Goal: Complete application form: Complete application form

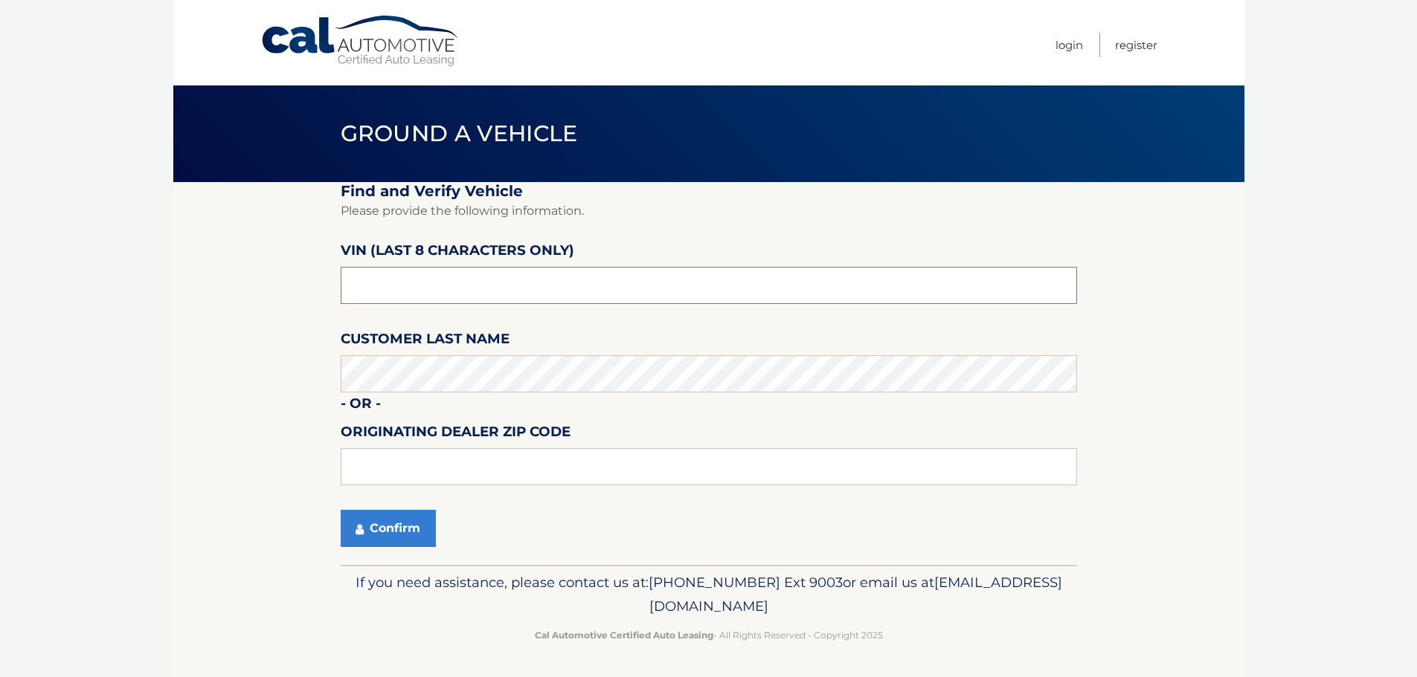
click at [583, 281] on input "text" at bounding box center [709, 285] width 736 height 37
type input "P8842811"
click at [465, 454] on input "text" at bounding box center [709, 466] width 736 height 37
type input "33411"
click at [390, 537] on button "Confirm" at bounding box center [388, 528] width 95 height 37
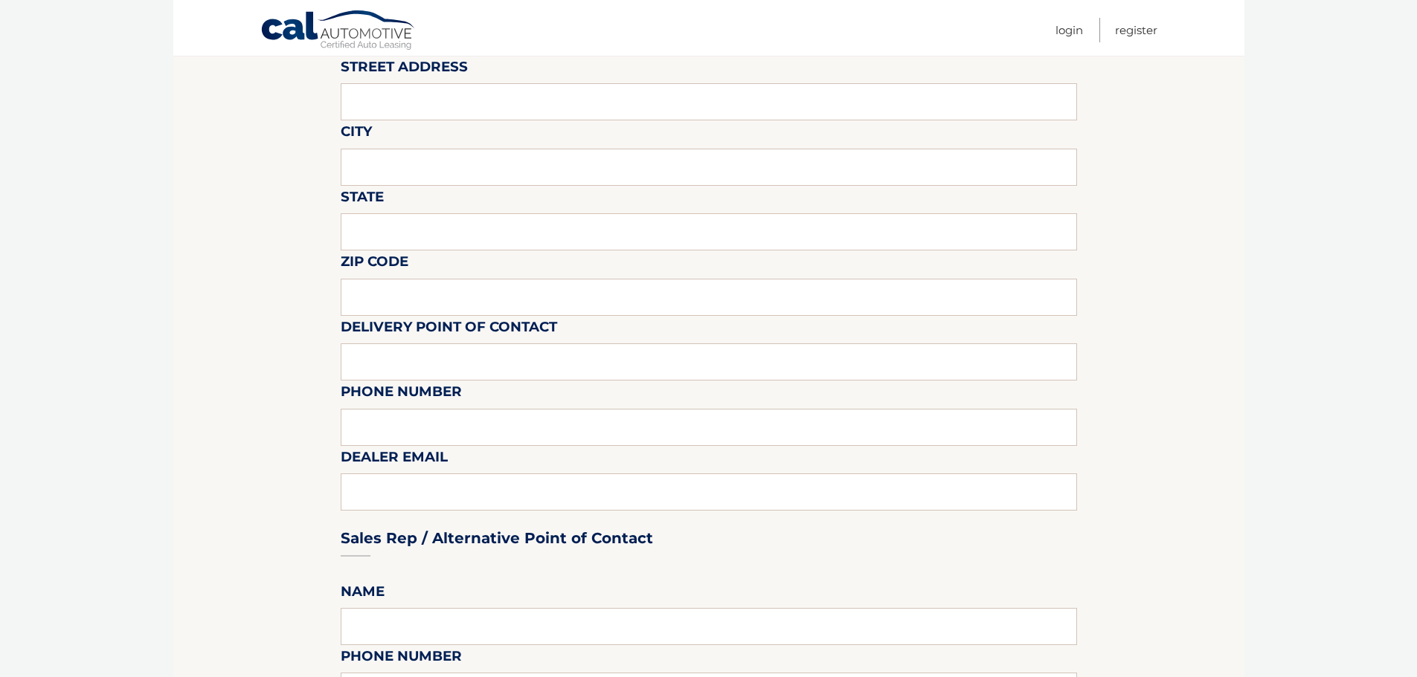
scroll to position [74, 0]
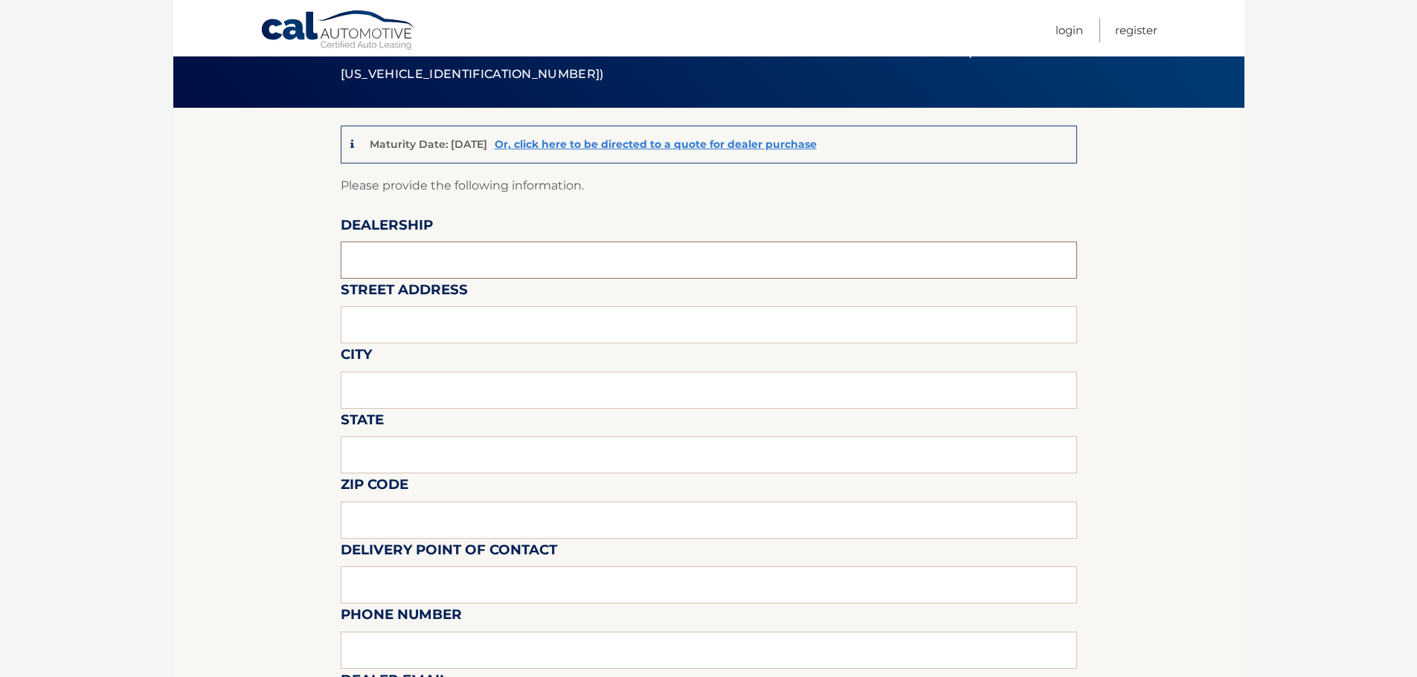
click at [463, 263] on input "text" at bounding box center [709, 260] width 736 height 37
type input "arrigo jeep"
type input "6500 okeechobee blvd"
type input "west palm beach"
type input "fl"
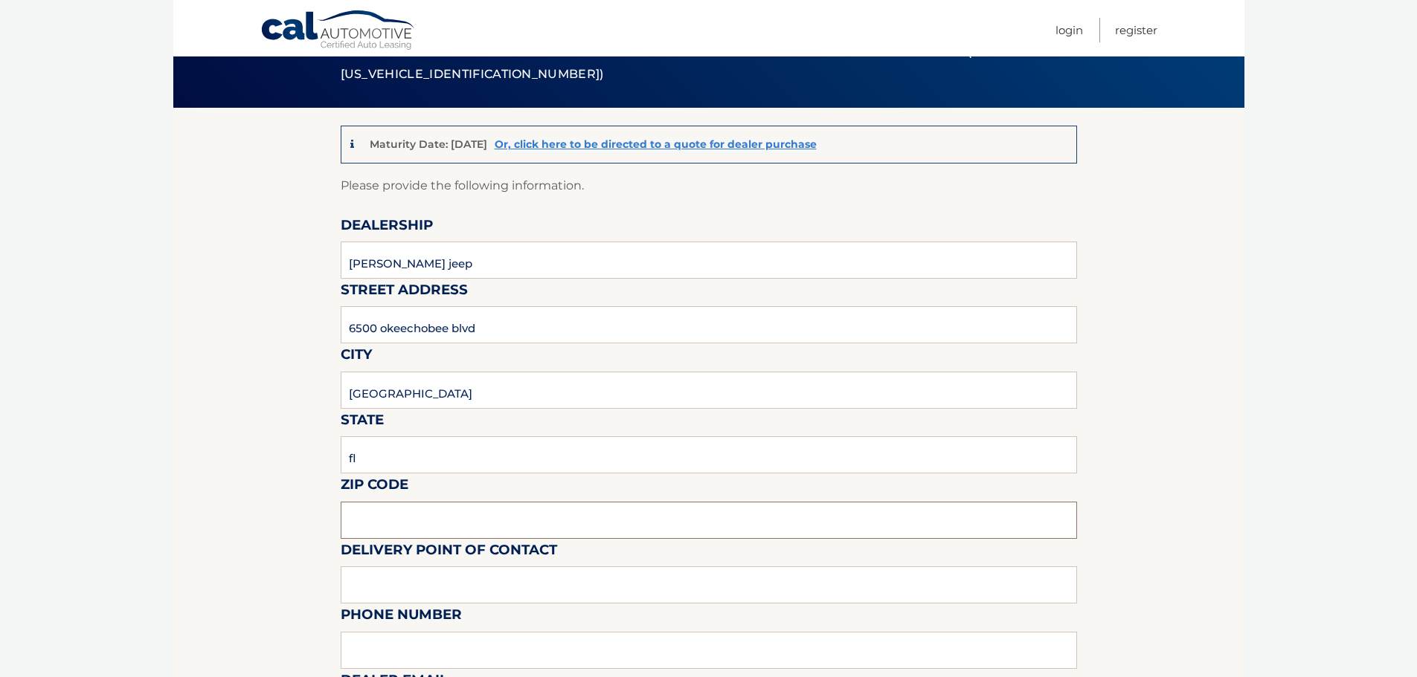
type input "33411"
type input "vince leone"
type input "8137209044"
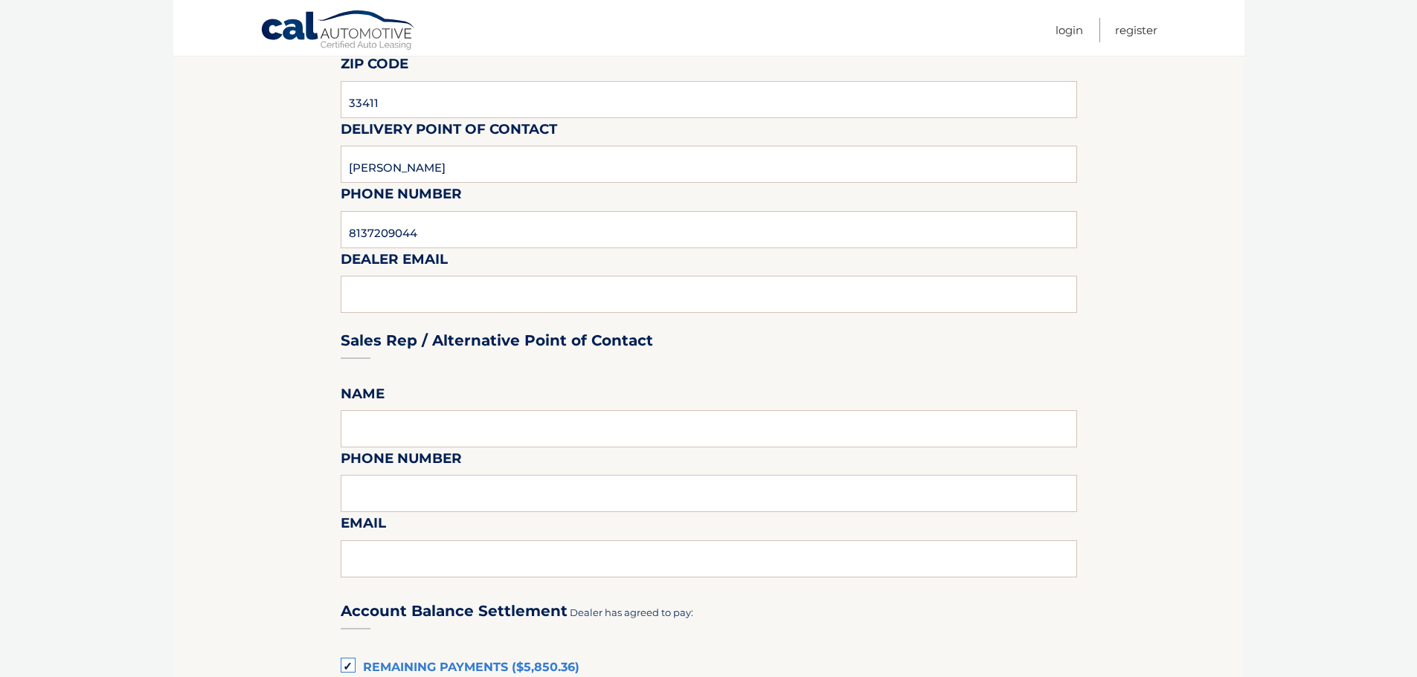
scroll to position [744, 0]
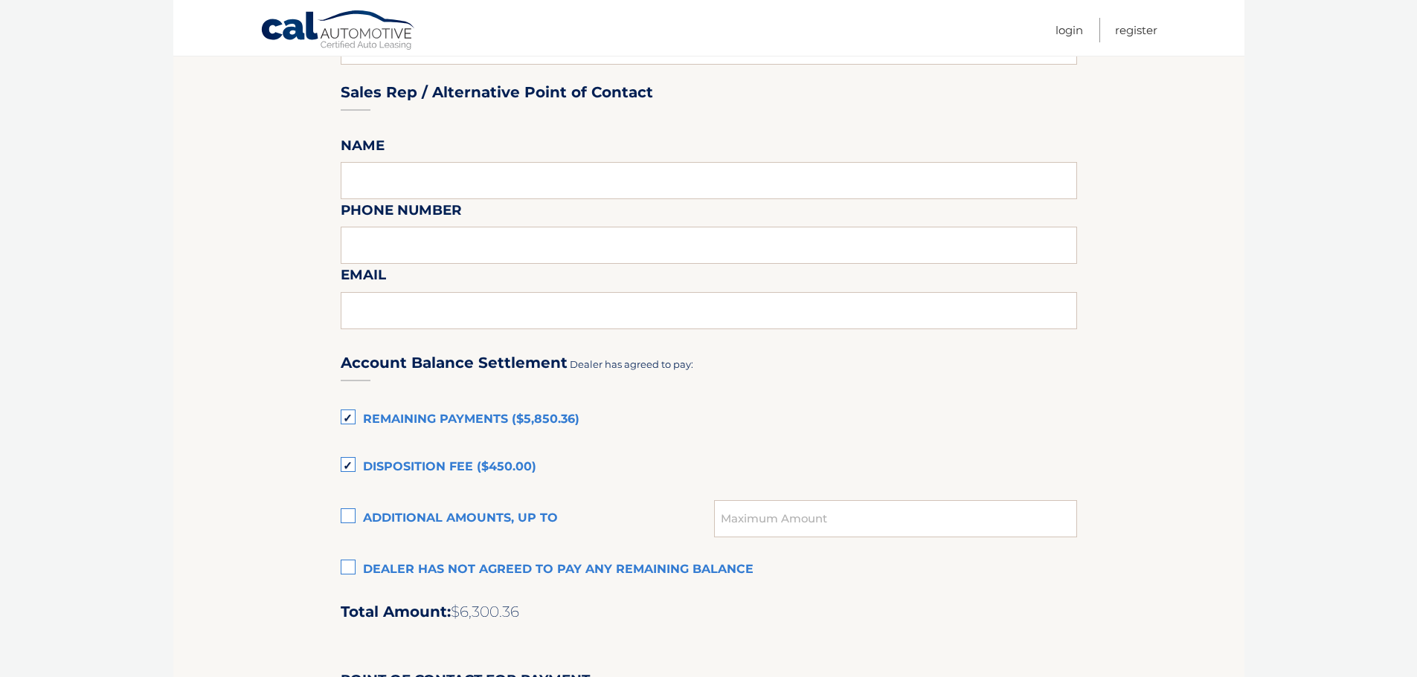
click at [347, 411] on label "Remaining Payments ($5,850.36)" at bounding box center [709, 420] width 736 height 30
click at [0, 0] on input "Remaining Payments ($5,850.36)" at bounding box center [0, 0] width 0 height 0
click at [348, 463] on label "Disposition Fee ($450.00)" at bounding box center [709, 468] width 736 height 30
click at [0, 0] on input "Disposition Fee ($450.00)" at bounding box center [0, 0] width 0 height 0
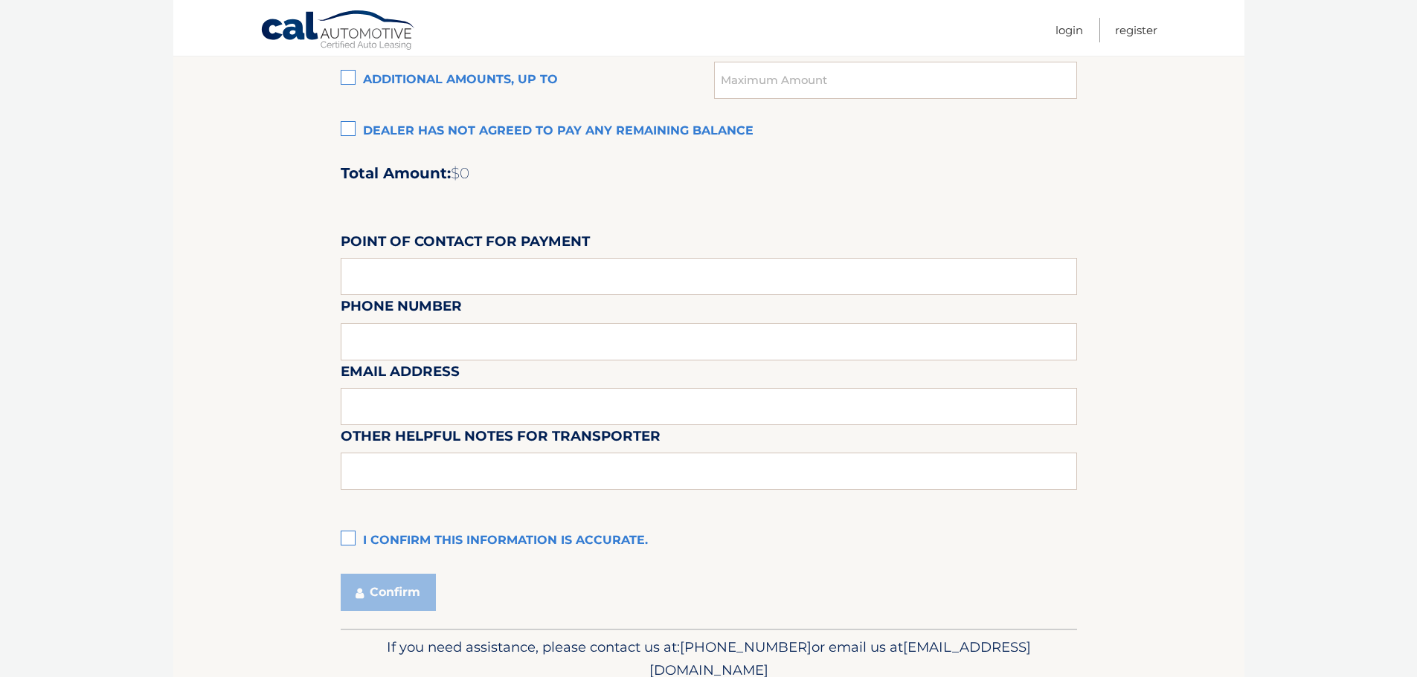
scroll to position [1190, 0]
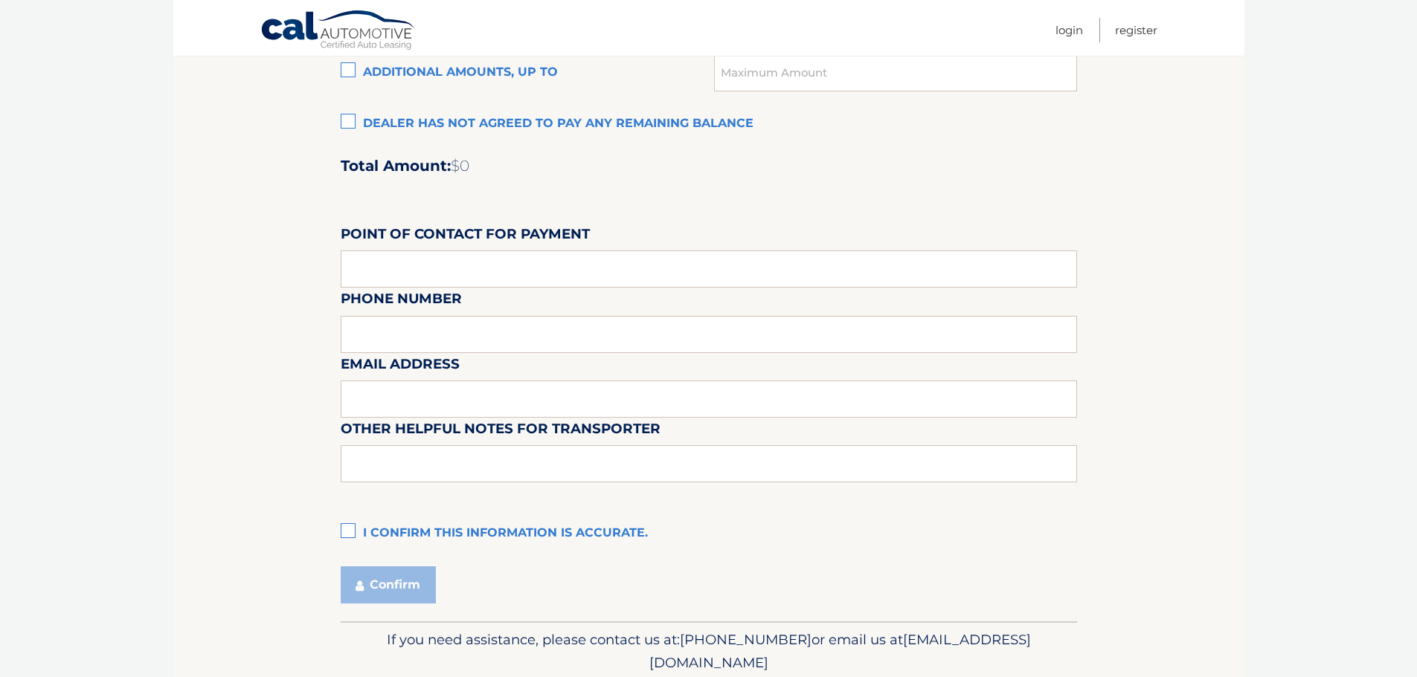
click at [352, 531] on label "I confirm this information is accurate." at bounding box center [709, 534] width 736 height 30
click at [0, 0] on input "I confirm this information is accurate." at bounding box center [0, 0] width 0 height 0
click at [384, 578] on button "Confirm" at bounding box center [388, 585] width 95 height 37
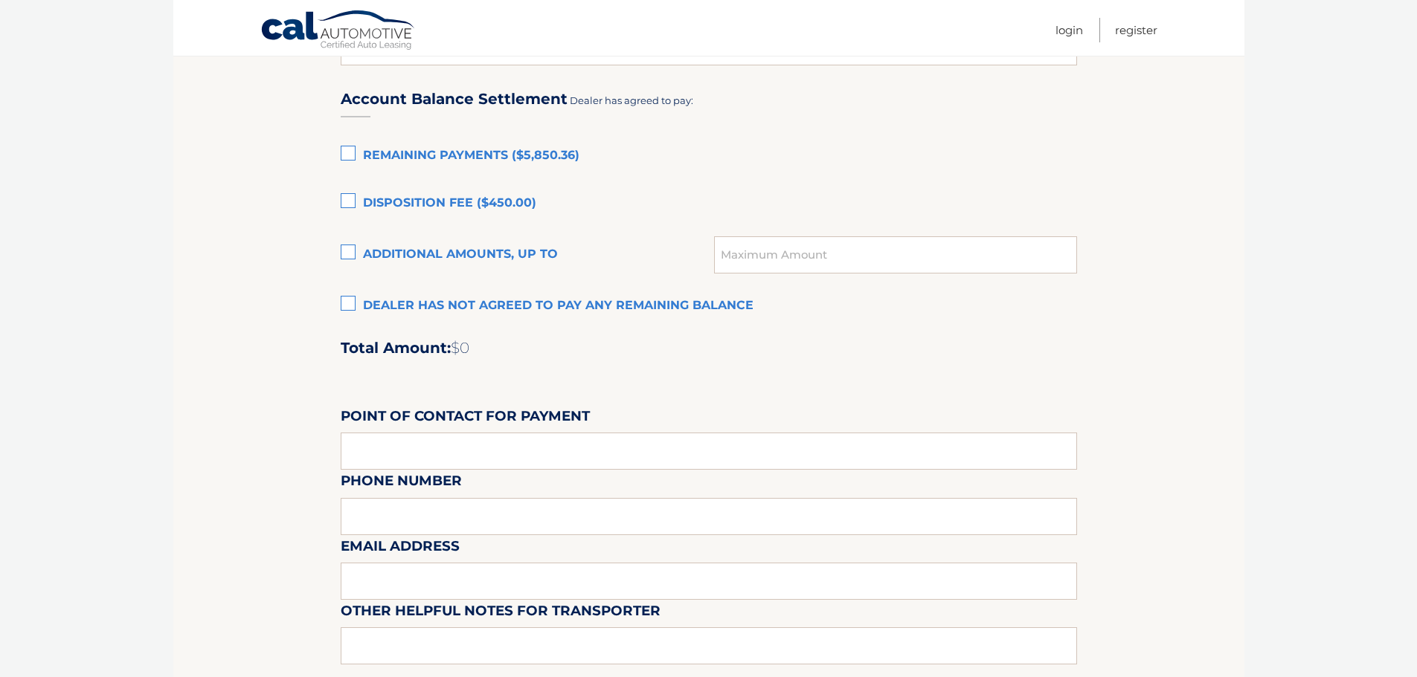
scroll to position [967, 0]
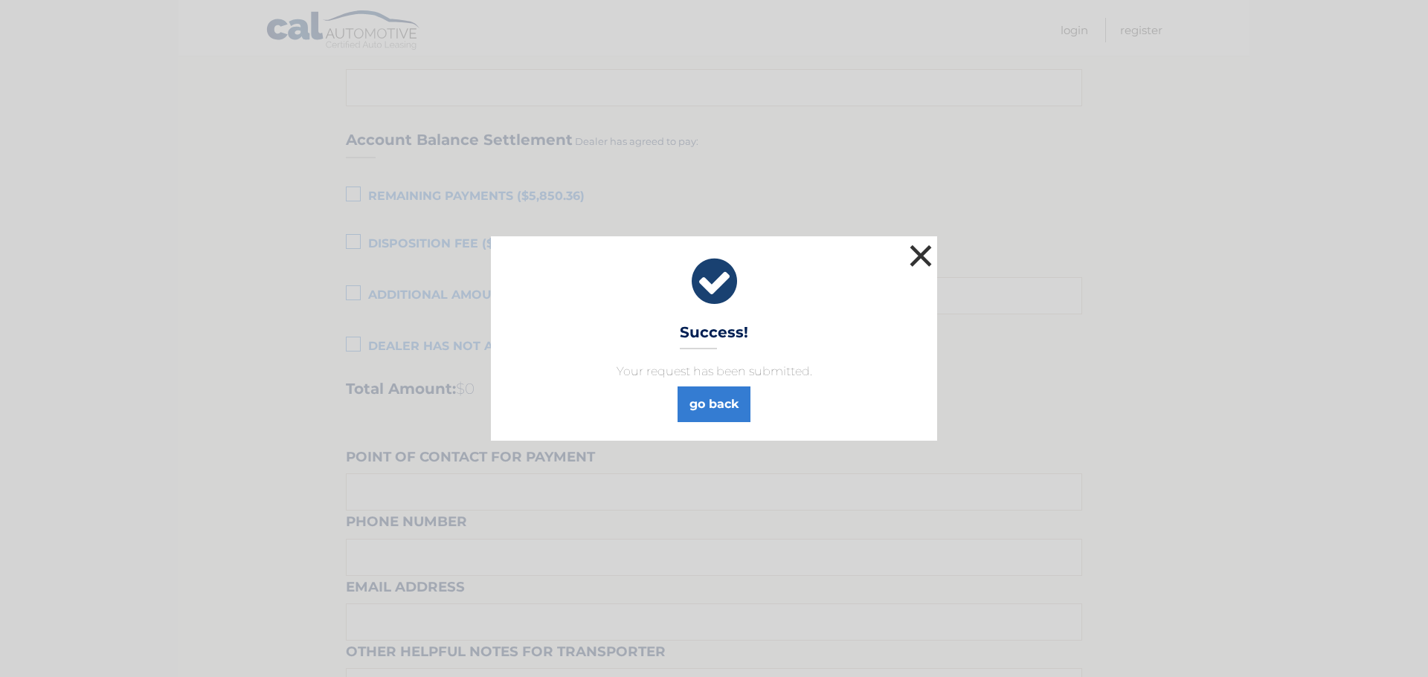
click at [924, 252] on button "×" at bounding box center [921, 256] width 30 height 30
